Goal: Task Accomplishment & Management: Use online tool/utility

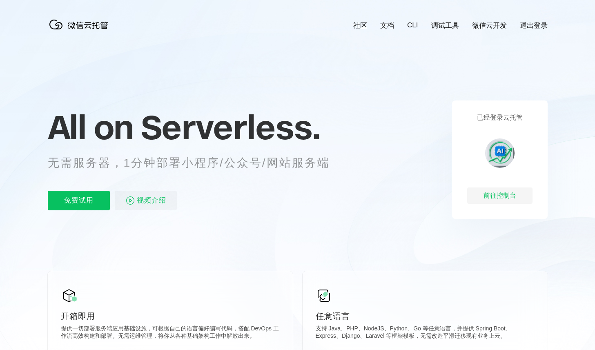
scroll to position [0, 1453]
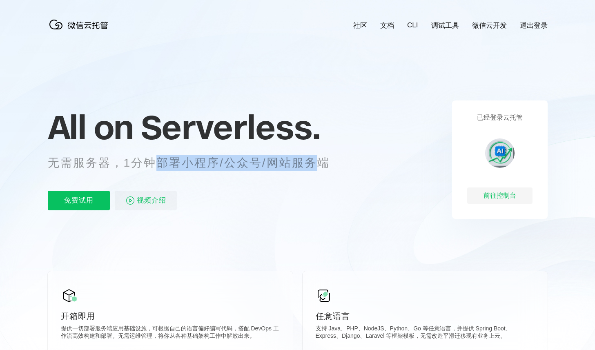
drag, startPoint x: 149, startPoint y: 163, endPoint x: 313, endPoint y: 165, distance: 163.5
click at [313, 165] on p "无需服务器，1分钟部署小程序/公众号/网站服务端" at bounding box center [197, 163] width 298 height 16
click at [312, 165] on p "无需服务器，1分钟部署小程序/公众号/网站服务端" at bounding box center [197, 163] width 298 height 16
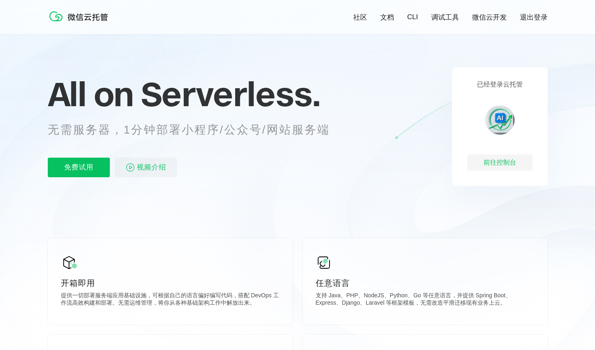
scroll to position [31, 0]
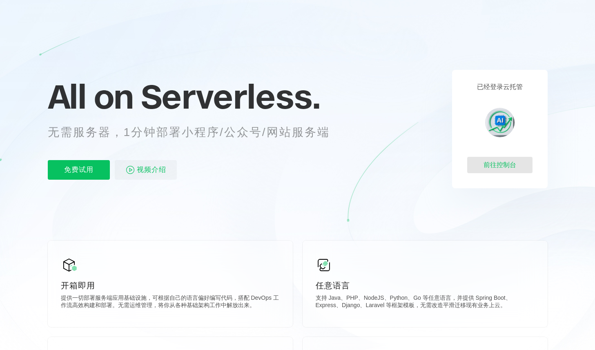
click at [504, 164] on div "前往控制台" at bounding box center [500, 165] width 65 height 16
click at [88, 164] on p "免费试用" at bounding box center [79, 170] width 62 height 20
